Goal: Task Accomplishment & Management: Use online tool/utility

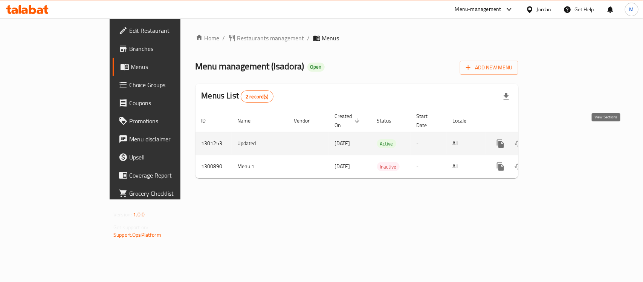
click at [559, 139] on icon "enhanced table" at bounding box center [554, 143] width 9 height 9
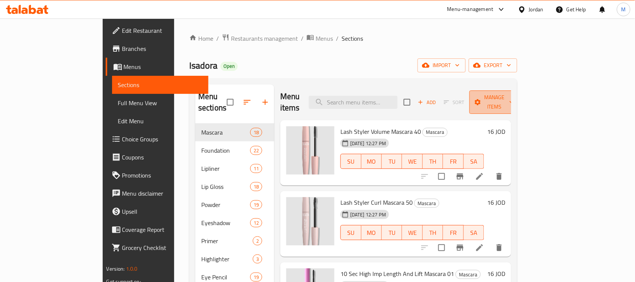
click at [516, 100] on icon "button" at bounding box center [512, 102] width 8 height 8
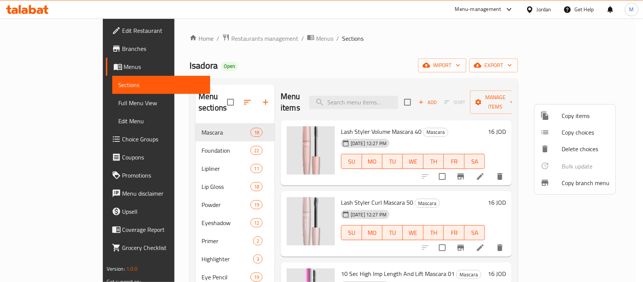
click at [576, 185] on span "Copy branch menu" at bounding box center [585, 182] width 48 height 9
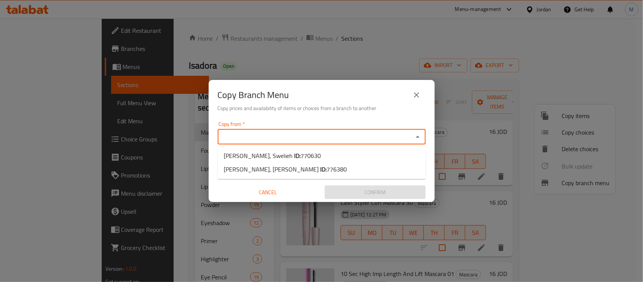
click at [251, 136] on input "Copy from   *" at bounding box center [315, 136] width 191 height 11
click at [260, 155] on span "Isadora, Swelieh ID: 770630" at bounding box center [272, 155] width 97 height 9
type input "[PERSON_NAME], Swelieh"
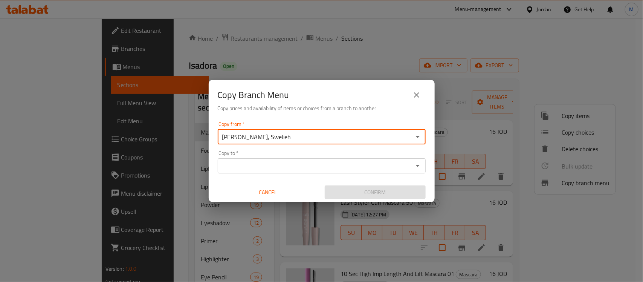
click at [266, 164] on input "Copy to   *" at bounding box center [315, 165] width 191 height 11
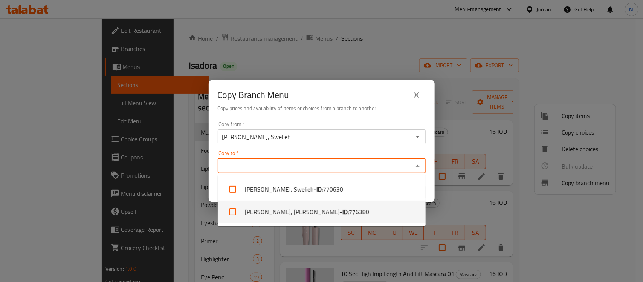
click at [276, 213] on li "Isadora, [PERSON_NAME] - ID: 776380" at bounding box center [322, 211] width 208 height 23
checkbox input "true"
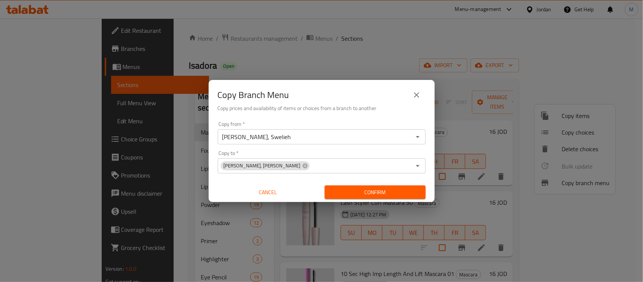
click at [315, 114] on div "Copy Branch Menu Copy prices and availability of items or choices from a branch…" at bounding box center [322, 99] width 226 height 38
click at [356, 193] on span "Confirm" at bounding box center [374, 191] width 89 height 9
